Goal: Find specific fact: Find specific fact

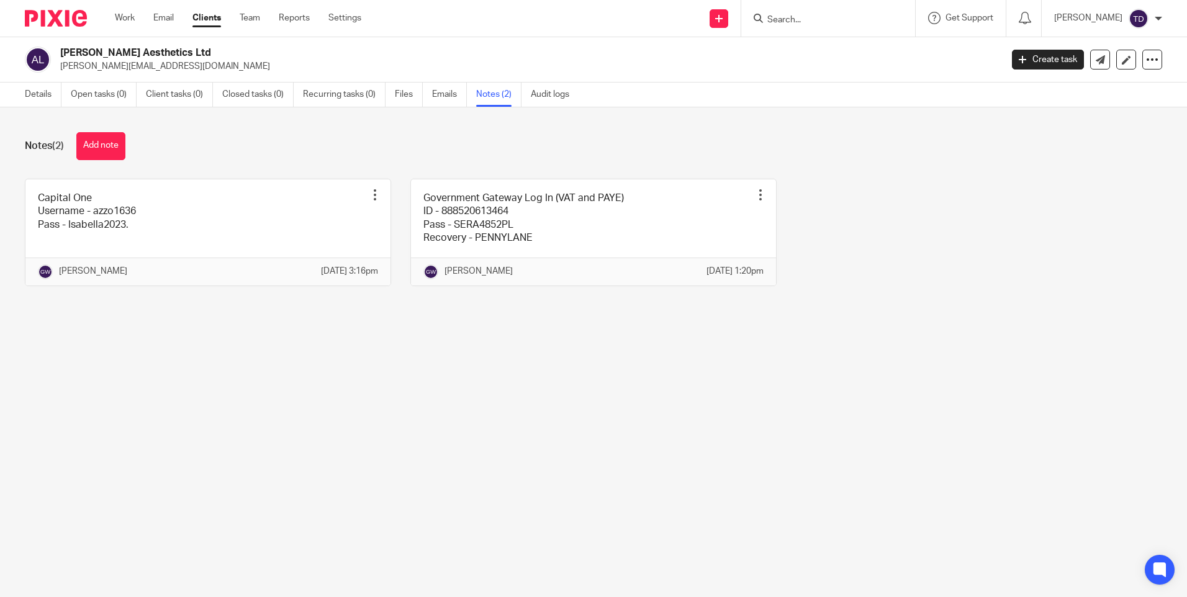
click at [848, 20] on input "Search" at bounding box center [822, 20] width 112 height 11
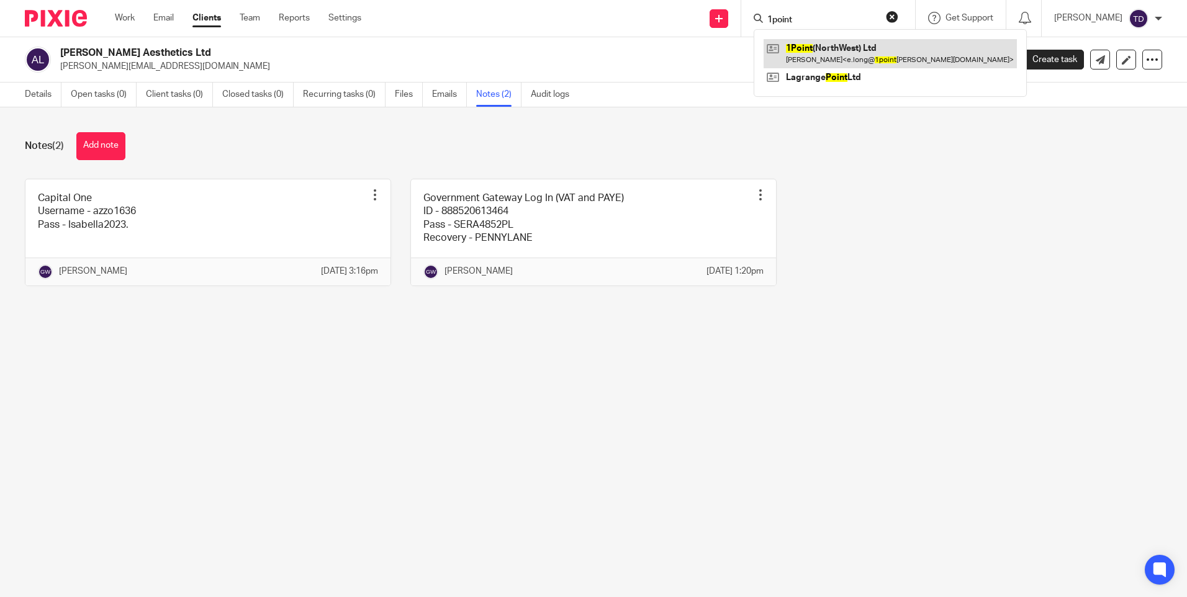
type input "1point"
click at [840, 63] on link at bounding box center [890, 53] width 253 height 29
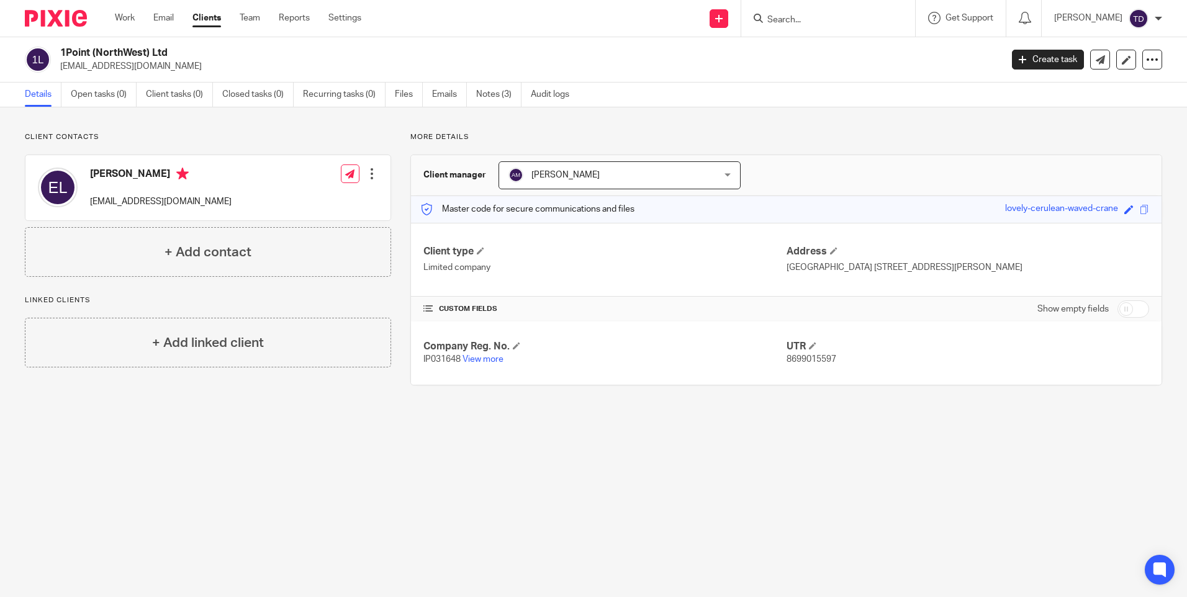
click at [93, 201] on div "[PERSON_NAME] [EMAIL_ADDRESS][DOMAIN_NAME]" at bounding box center [135, 187] width 194 height 53
drag, startPoint x: 94, startPoint y: 201, endPoint x: 210, endPoint y: 201, distance: 115.5
click at [210, 201] on div "[PERSON_NAME] [EMAIL_ADDRESS][DOMAIN_NAME] Edit contact Create client from cont…" at bounding box center [207, 187] width 365 height 65
drag, startPoint x: 89, startPoint y: 199, endPoint x: 197, endPoint y: 202, distance: 108.1
click at [197, 202] on div "[PERSON_NAME] [EMAIL_ADDRESS][DOMAIN_NAME]" at bounding box center [135, 187] width 194 height 53
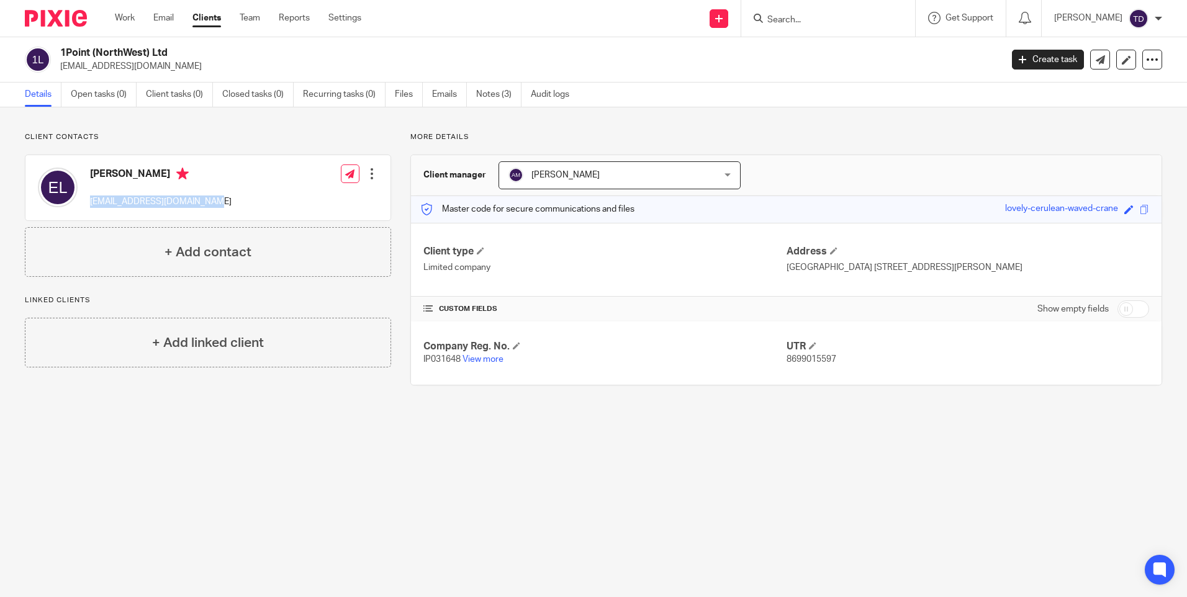
copy p "e.long@1pointbolton.org.uk"
click at [799, 14] on form at bounding box center [832, 19] width 132 height 16
click at [763, 16] on icon at bounding box center [758, 18] width 9 height 9
click at [837, 57] on div "1Point (NorthWest) Ltd e.long@1pointbolton.org.uk" at bounding box center [526, 60] width 933 height 26
click at [823, 24] on input "Search" at bounding box center [822, 20] width 112 height 11
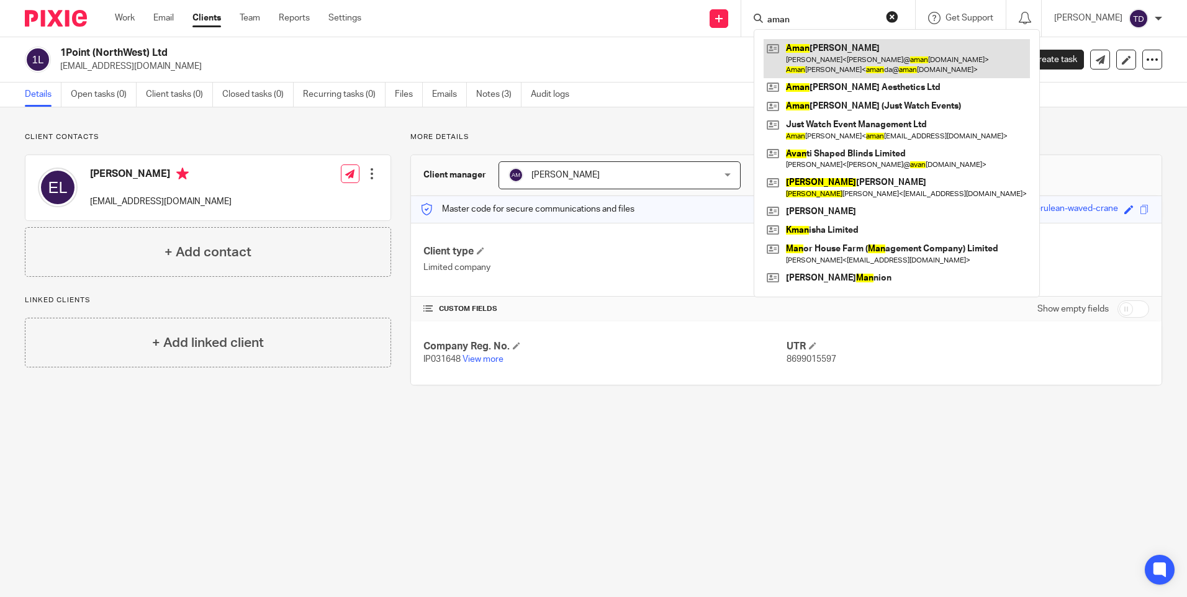
type input "aman"
click at [826, 58] on link at bounding box center [897, 58] width 266 height 38
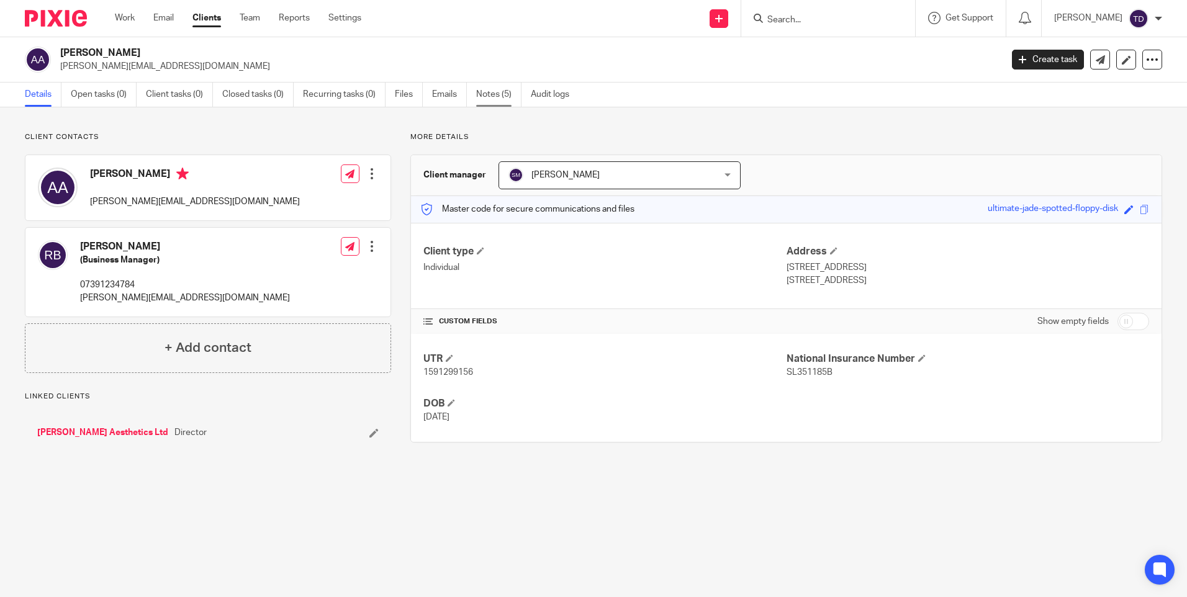
click at [488, 92] on link "Notes (5)" at bounding box center [498, 95] width 45 height 24
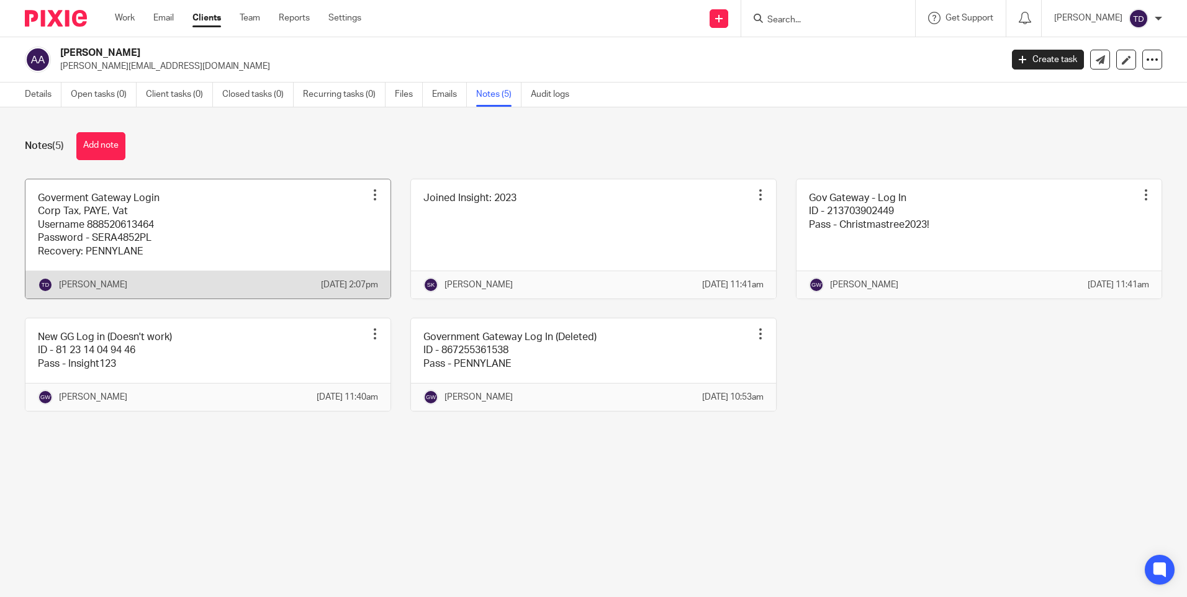
click at [197, 217] on link at bounding box center [207, 238] width 365 height 119
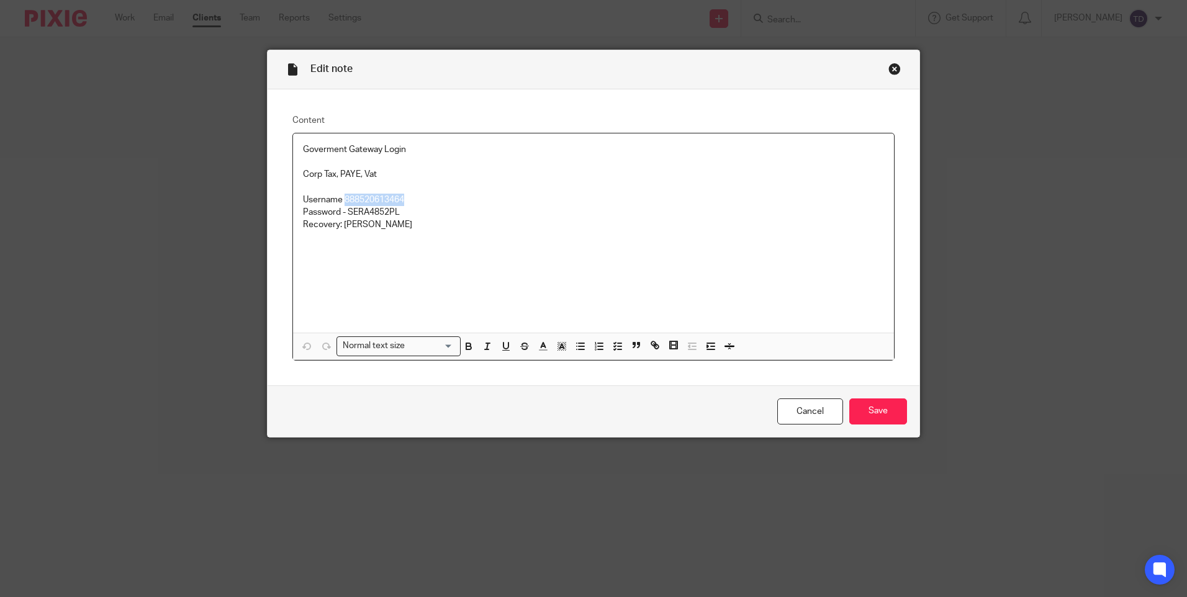
drag, startPoint x: 341, startPoint y: 196, endPoint x: 427, endPoint y: 199, distance: 86.4
click at [427, 199] on p "Username 888520613464" at bounding box center [593, 200] width 581 height 12
copy p "888520613464"
drag, startPoint x: 344, startPoint y: 207, endPoint x: 402, endPoint y: 208, distance: 57.8
click at [402, 208] on p "Password - SERA4852PL" at bounding box center [593, 212] width 581 height 12
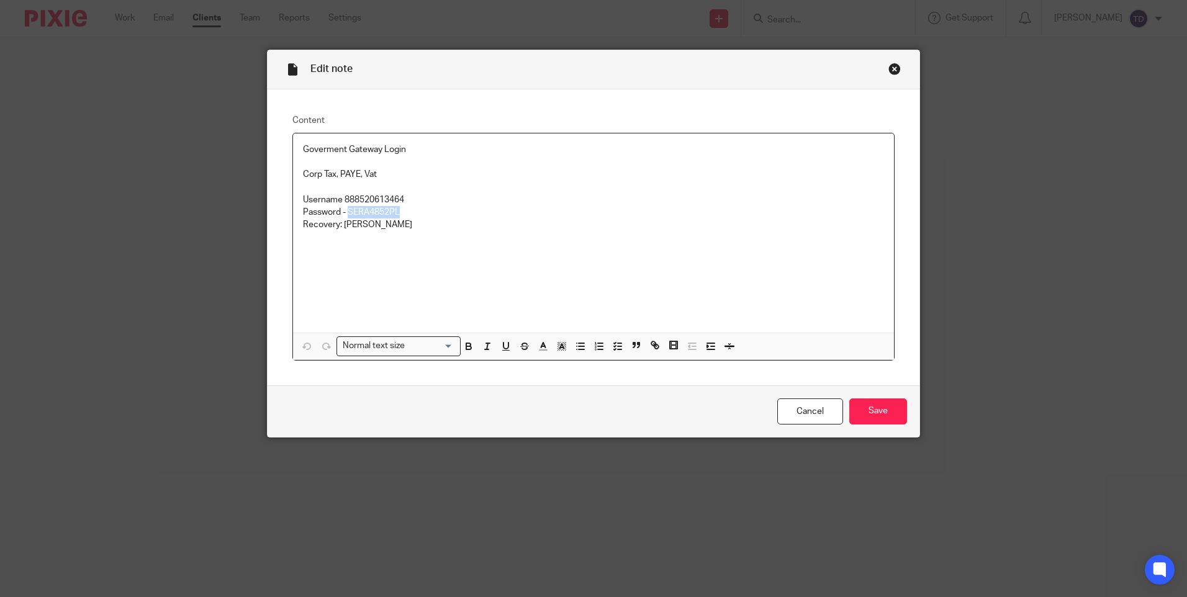
copy p "SERA4852PL"
click at [812, 414] on link "Cancel" at bounding box center [810, 412] width 66 height 27
